Goal: Information Seeking & Learning: Find specific fact

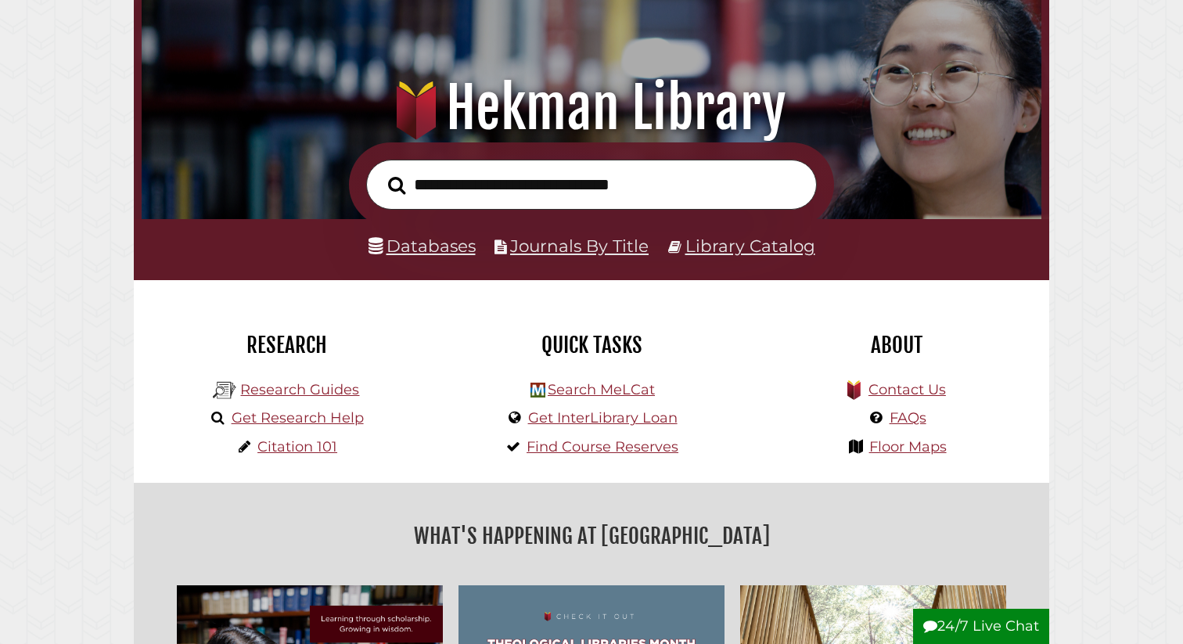
scroll to position [173, 0]
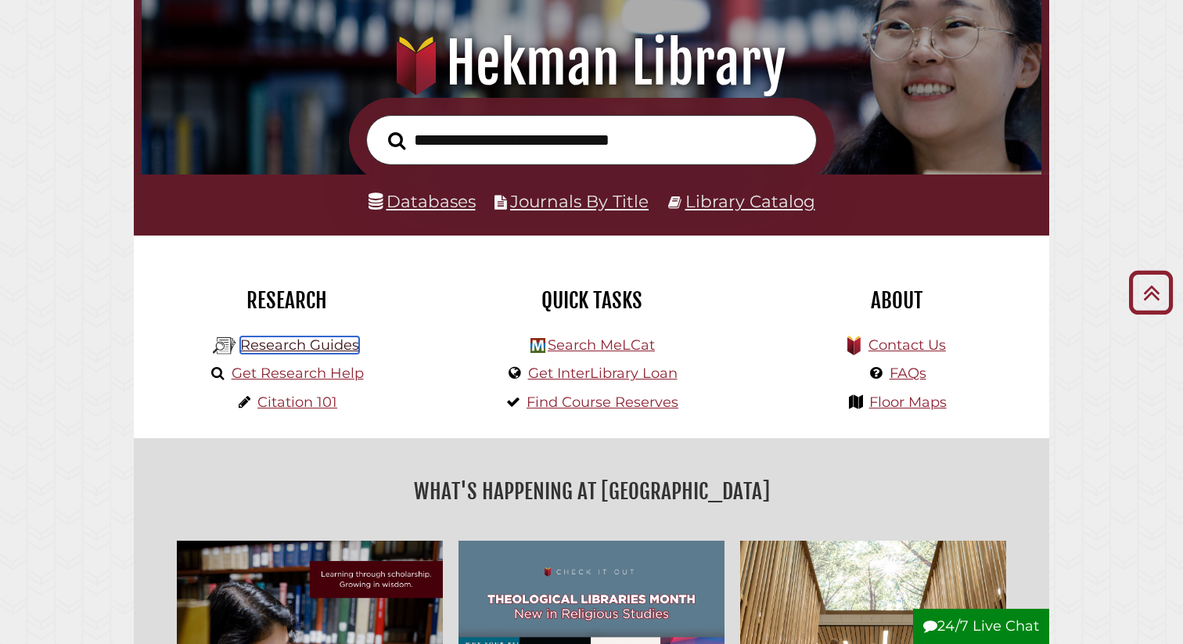
click at [355, 345] on link "Research Guides" at bounding box center [299, 345] width 119 height 17
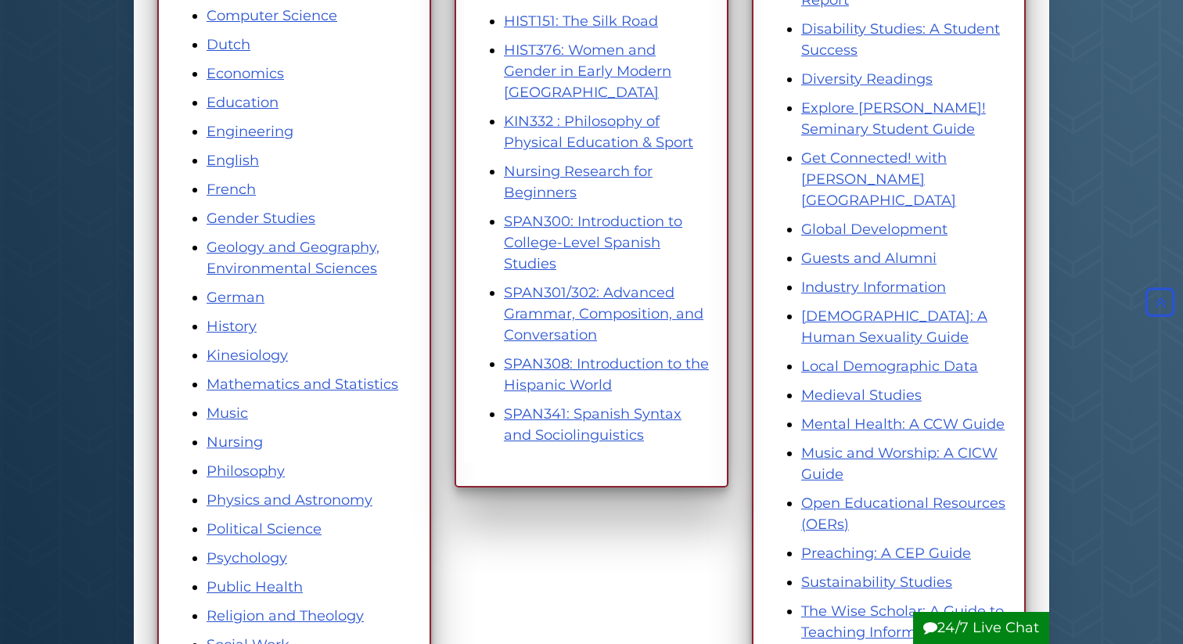
scroll to position [593, 0]
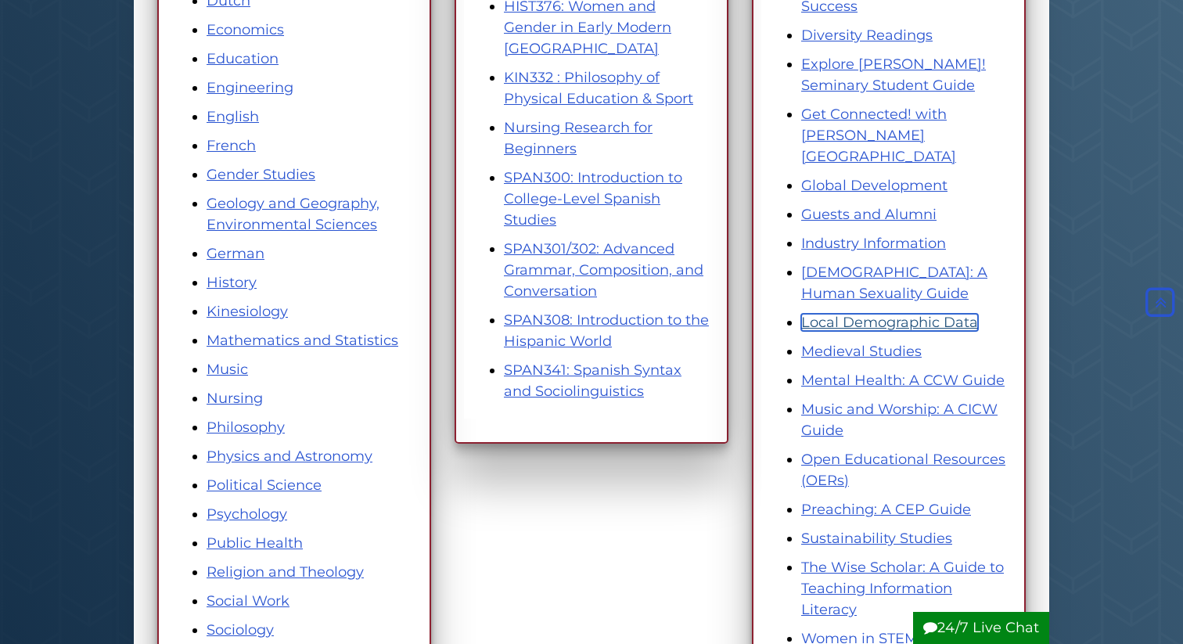
click at [922, 314] on link "Local Demographic Data" at bounding box center [890, 322] width 177 height 17
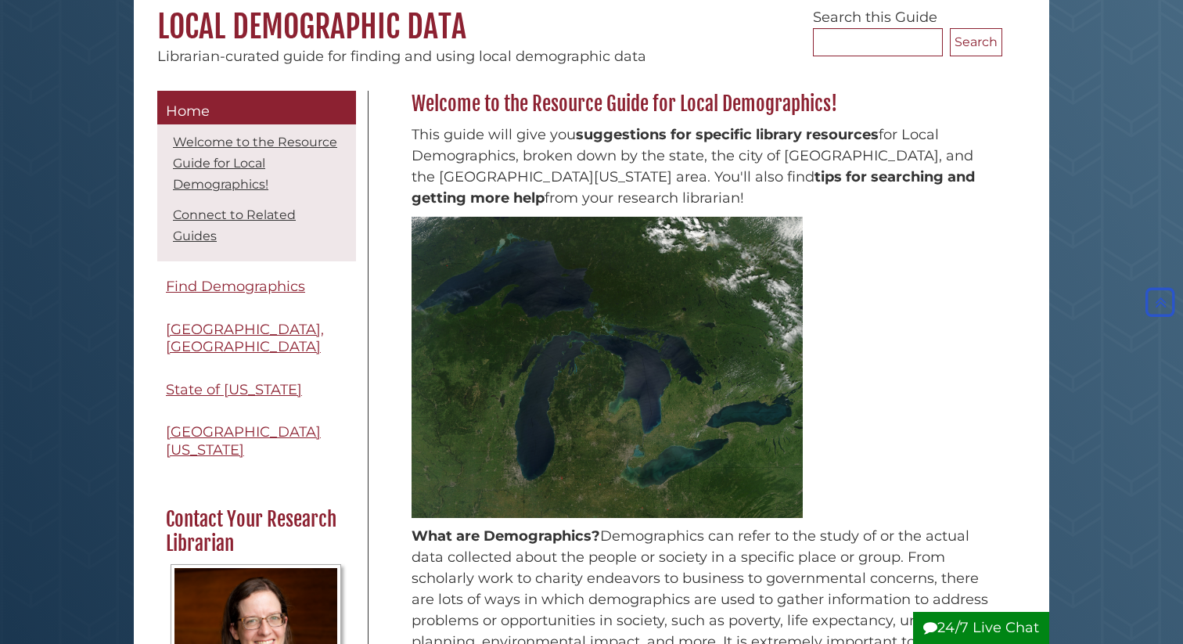
scroll to position [140, 0]
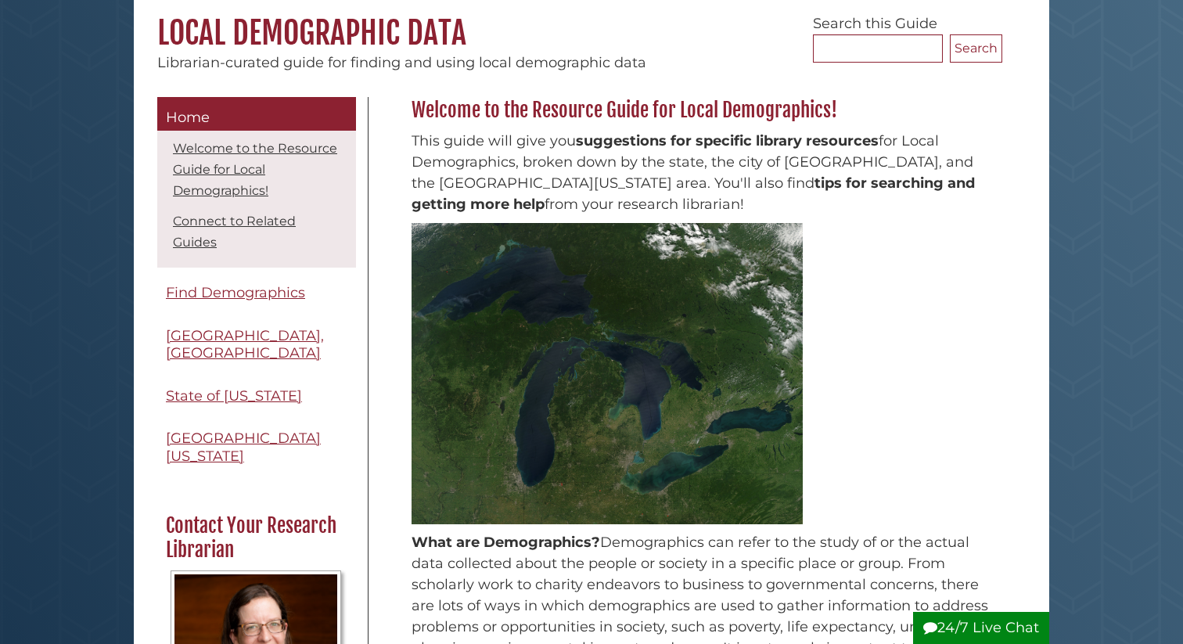
click at [900, 78] on div "Menu Home Welcome to the Resource Guide for Local Demographics! Connect to Rela…" at bounding box center [592, 522] width 916 height 896
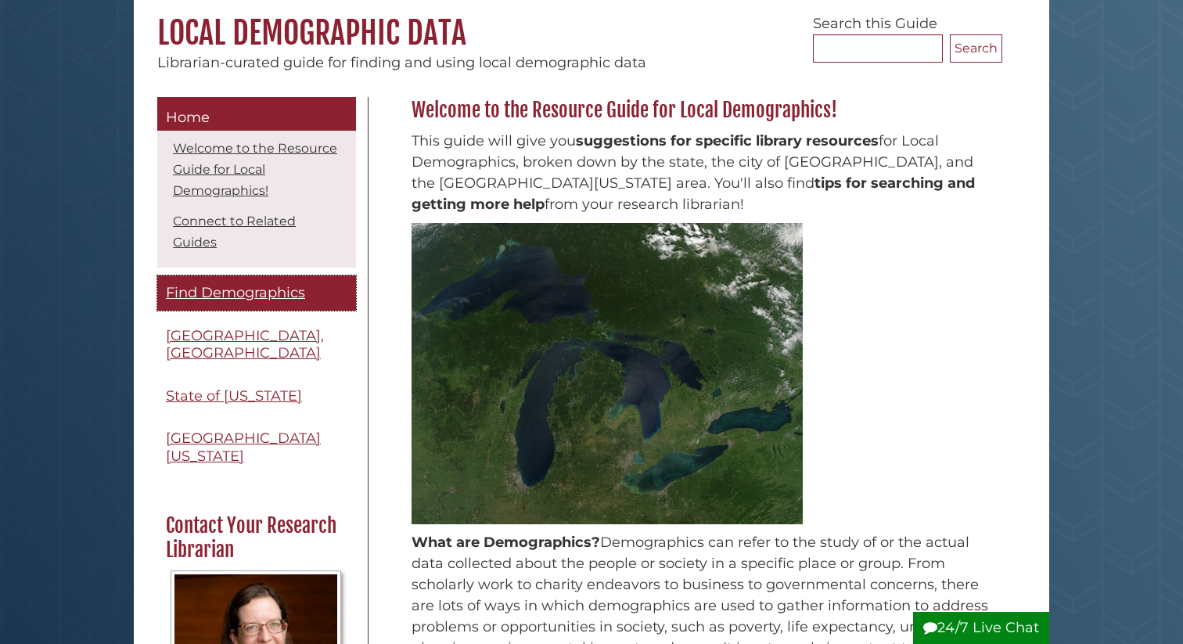
click at [265, 298] on span "Find Demographics" at bounding box center [235, 292] width 139 height 17
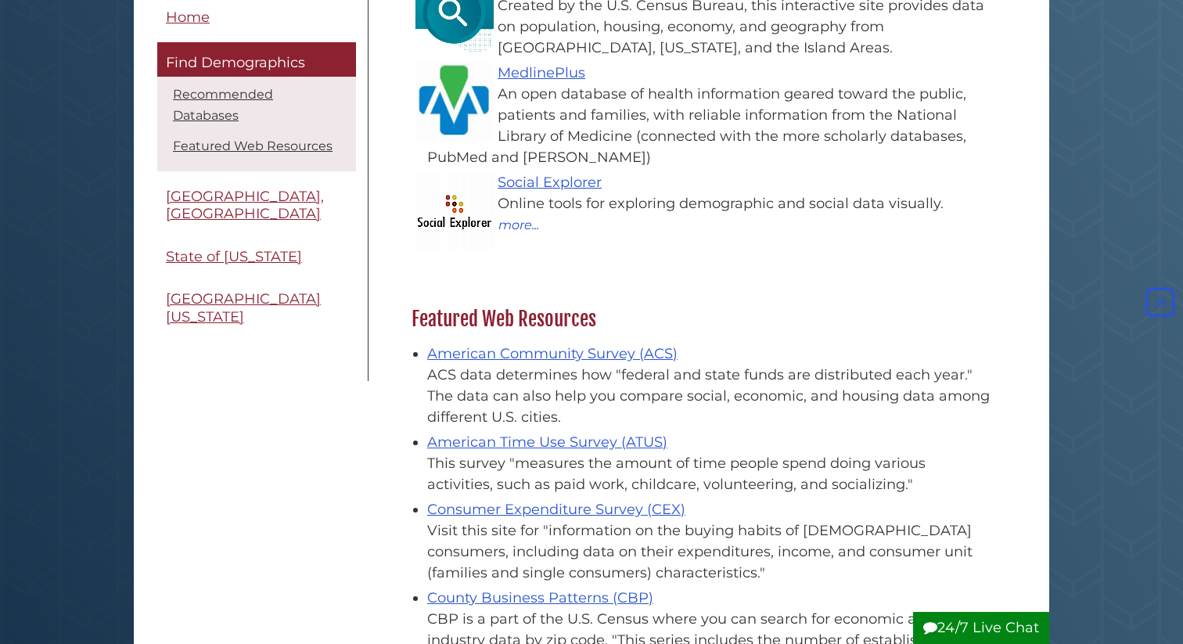
scroll to position [311, 0]
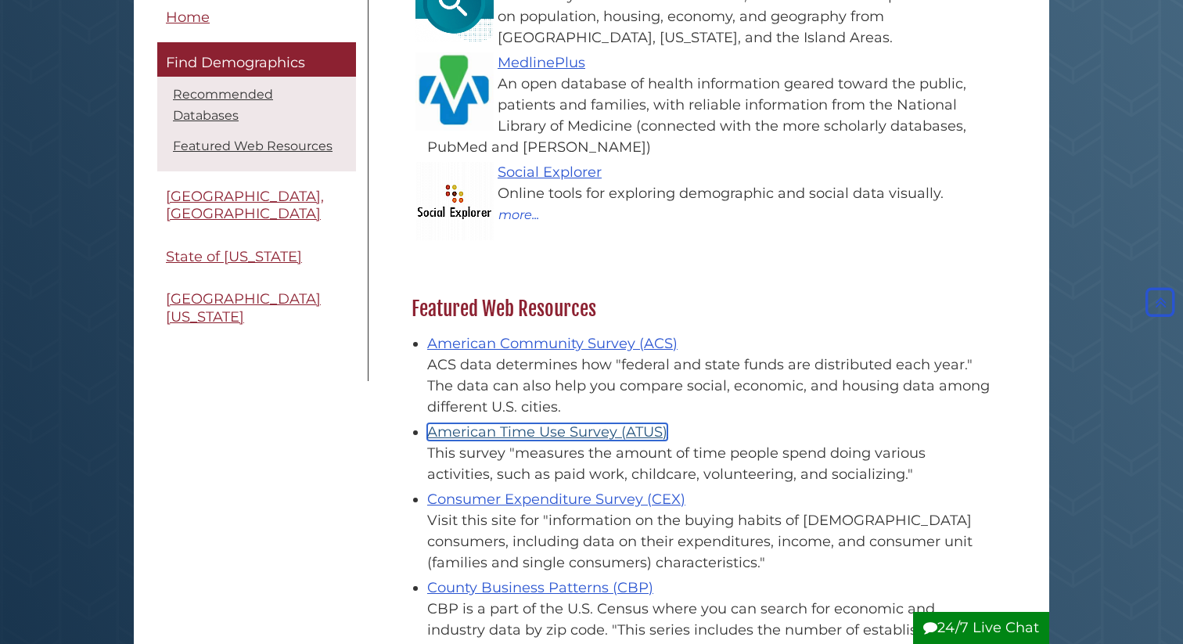
click at [594, 438] on link "American Time Use Survey (ATUS)" at bounding box center [547, 431] width 240 height 17
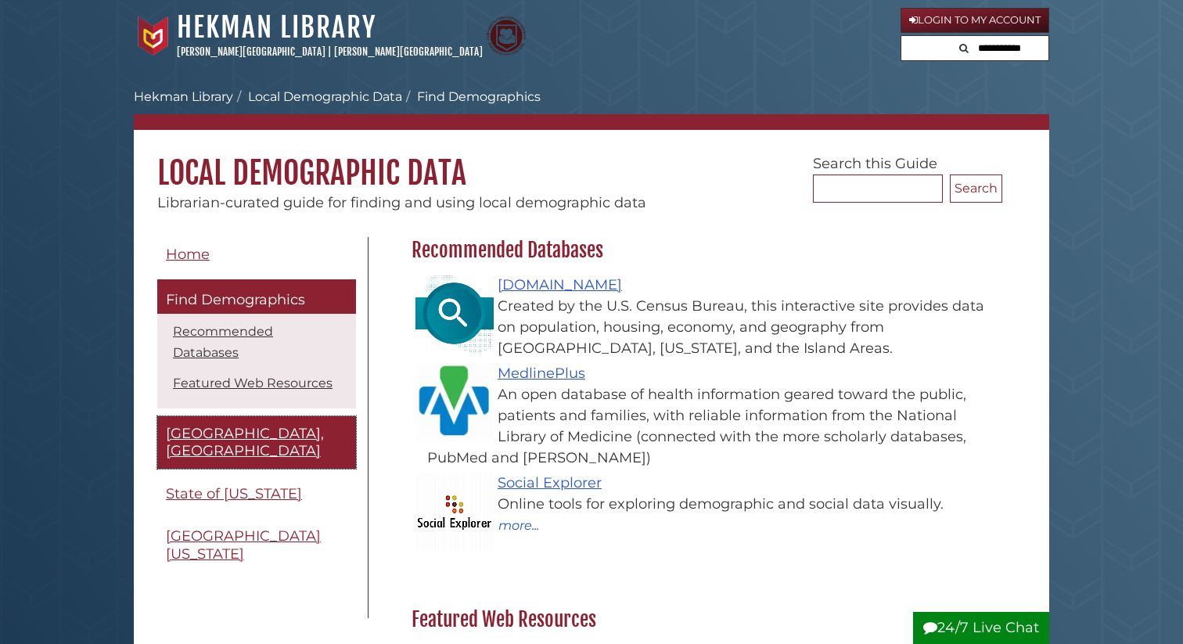
click at [261, 425] on span "[GEOGRAPHIC_DATA], [GEOGRAPHIC_DATA]" at bounding box center [245, 442] width 158 height 35
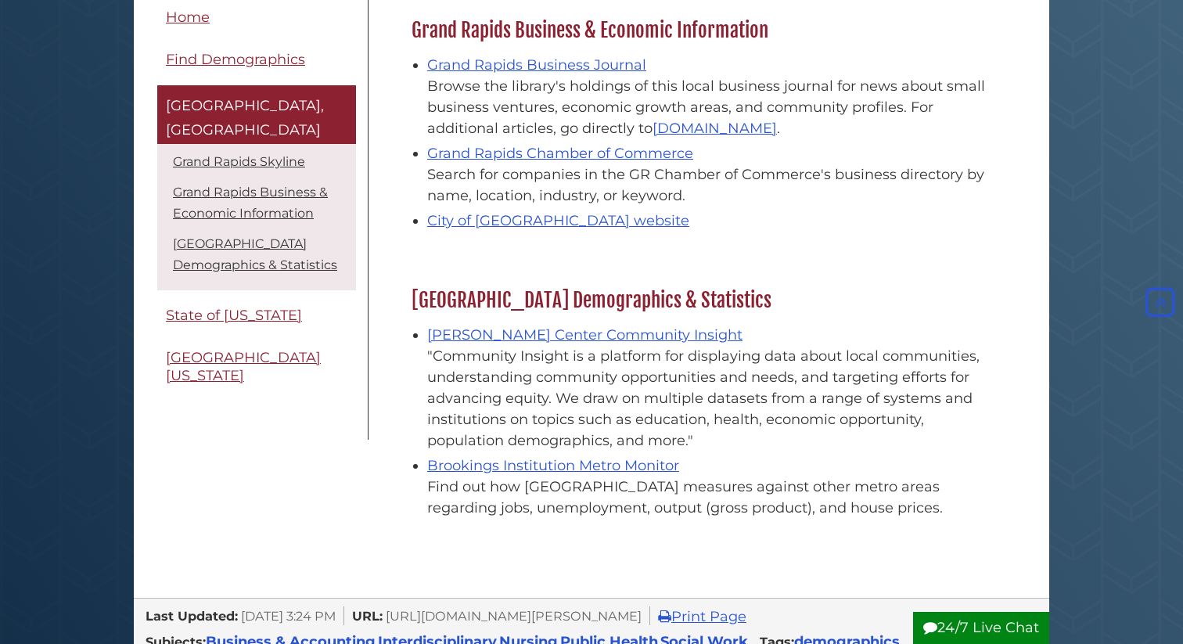
scroll to position [482, 0]
click at [617, 463] on link "Brookings Institution Metro Monitor" at bounding box center [553, 464] width 252 height 17
